Goal: Transaction & Acquisition: Purchase product/service

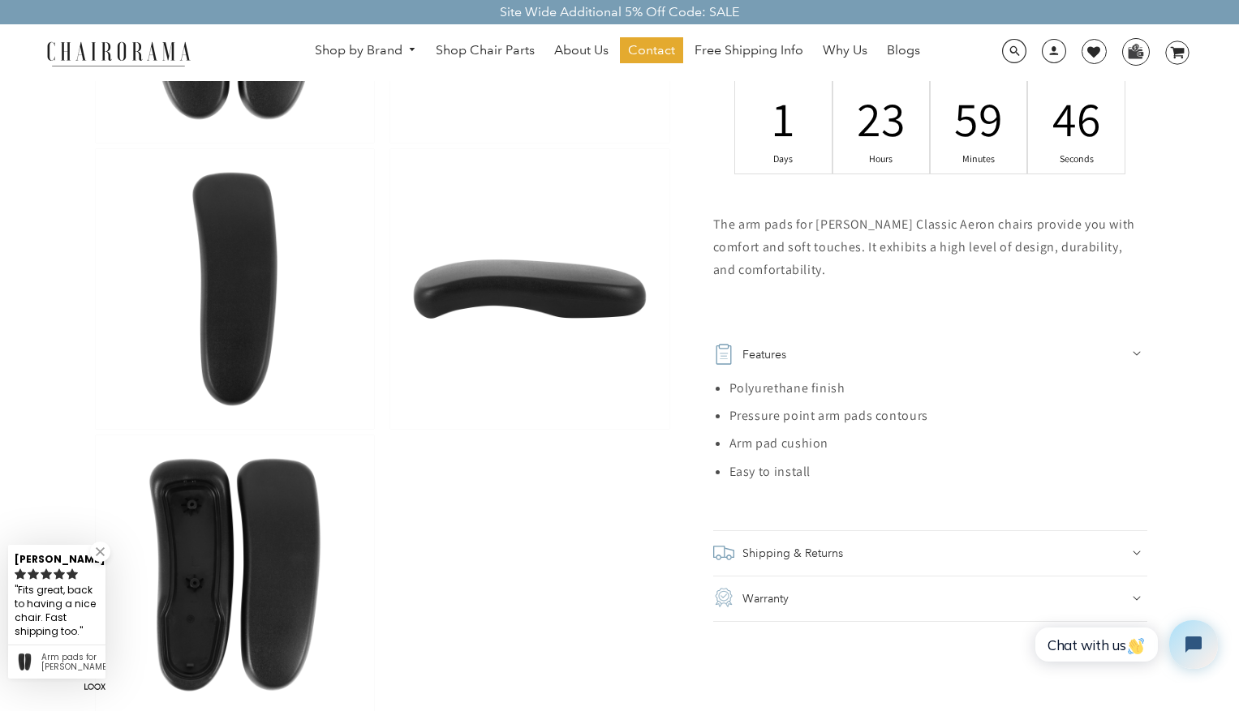
scroll to position [754, 0]
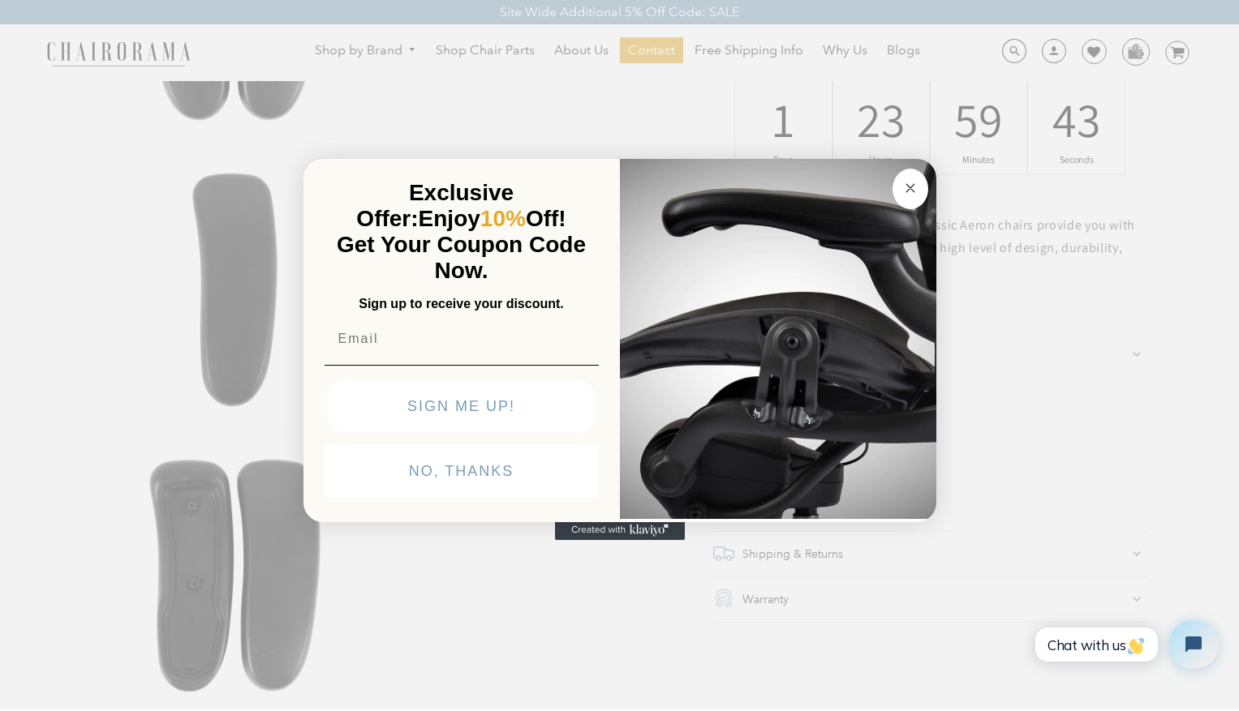
click at [917, 193] on circle "Close dialog" at bounding box center [909, 187] width 19 height 19
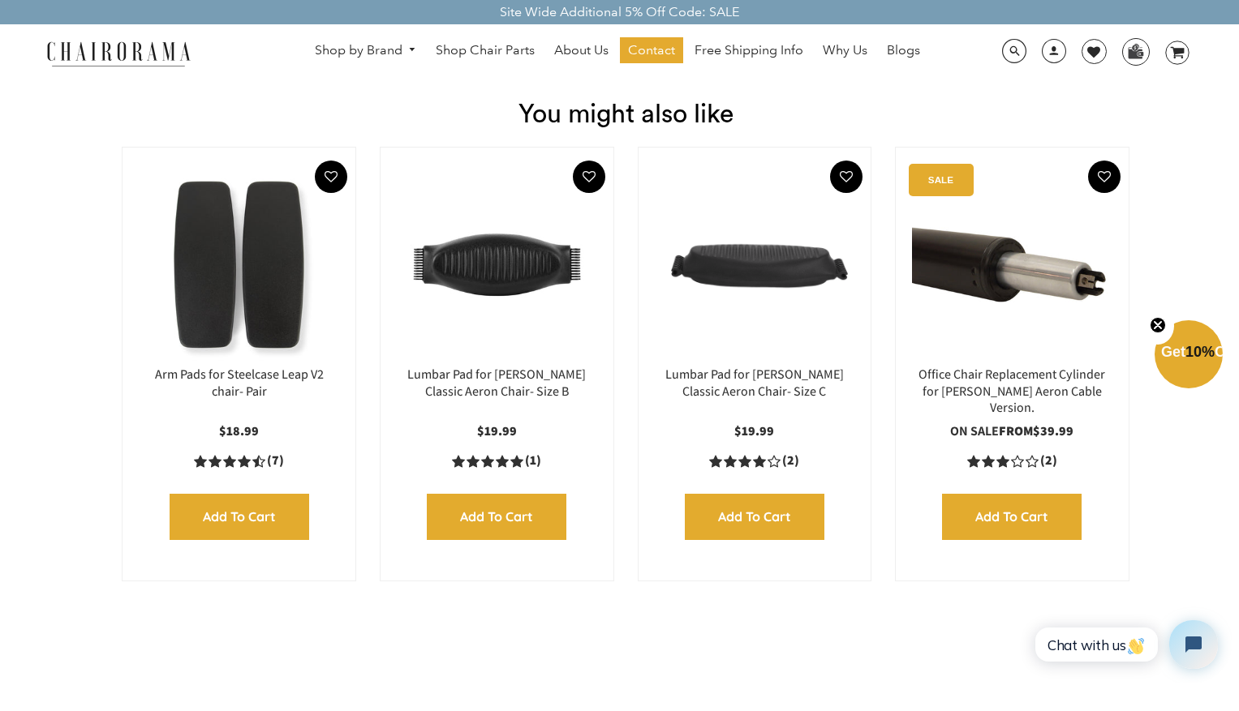
scroll to position [1923, 0]
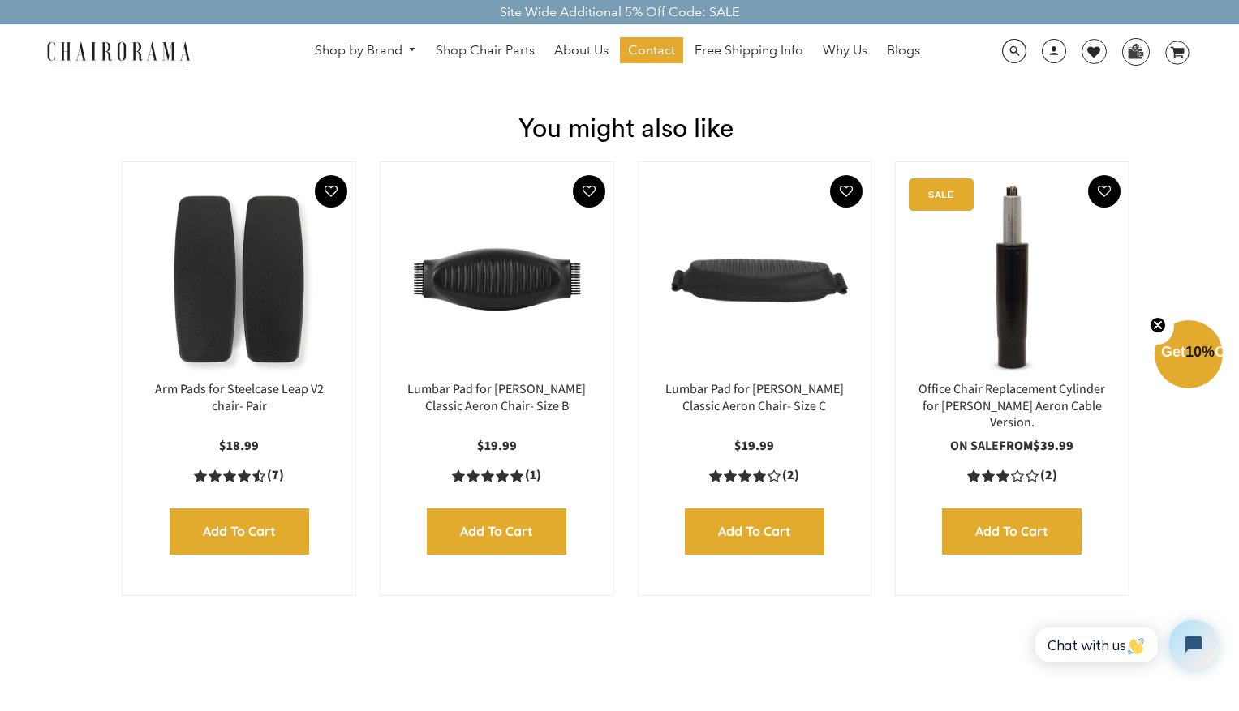
click at [990, 313] on img at bounding box center [1012, 279] width 200 height 203
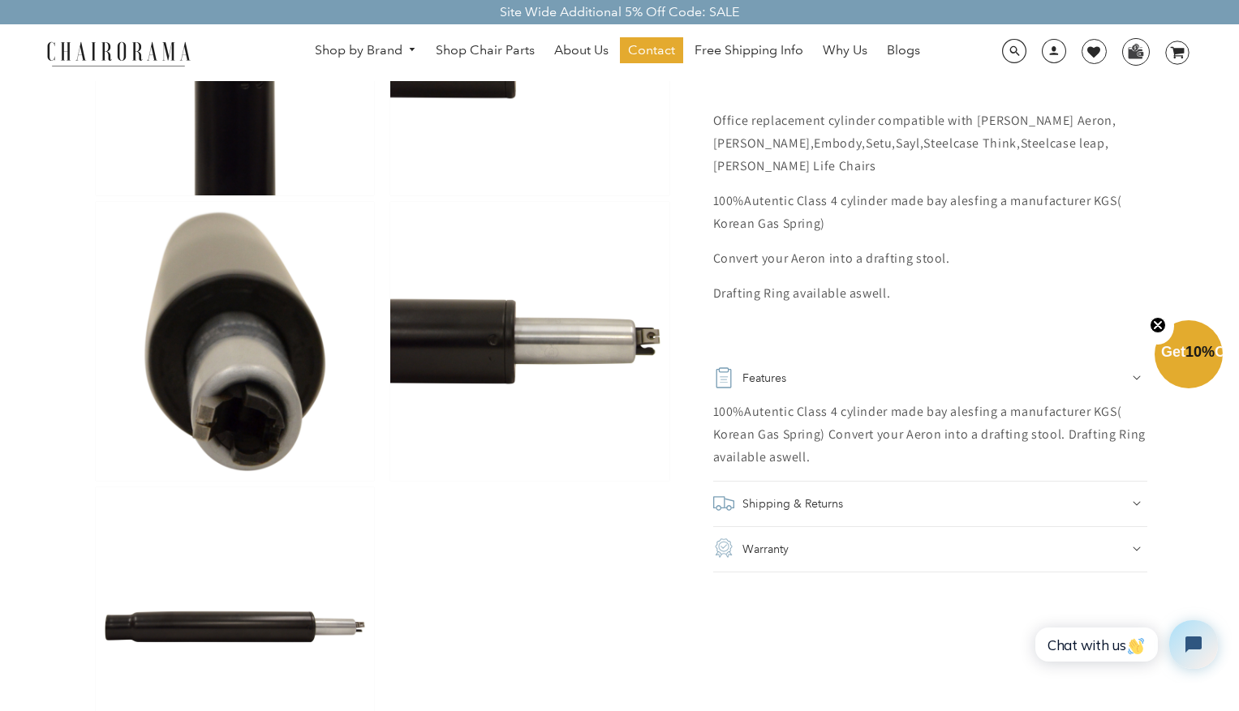
scroll to position [995, 0]
